Goal: Register for event/course

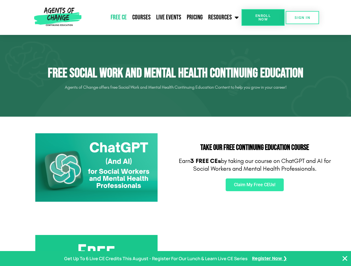
click at [175, 133] on div "Take Our FREE Continuing Education Course Earn 3 FREE CEs by taking our course …" at bounding box center [254, 168] width 158 height 74
click at [263, 17] on span "Enroll Now" at bounding box center [262, 17] width 25 height 7
click at [302, 17] on span "SIGN IN" at bounding box center [302, 18] width 16 height 4
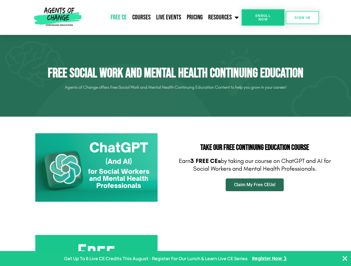
click at [254, 185] on span "Claim My Free CEUs!" at bounding box center [254, 185] width 41 height 4
click at [175, 259] on p "Get Up To 6 Live CE Credits This August - Register For Our Lunch & Learn Live C…" at bounding box center [155, 259] width 183 height 8
click at [344, 259] on icon "Close Banner" at bounding box center [344, 259] width 7 height 7
